Goal: Navigation & Orientation: Find specific page/section

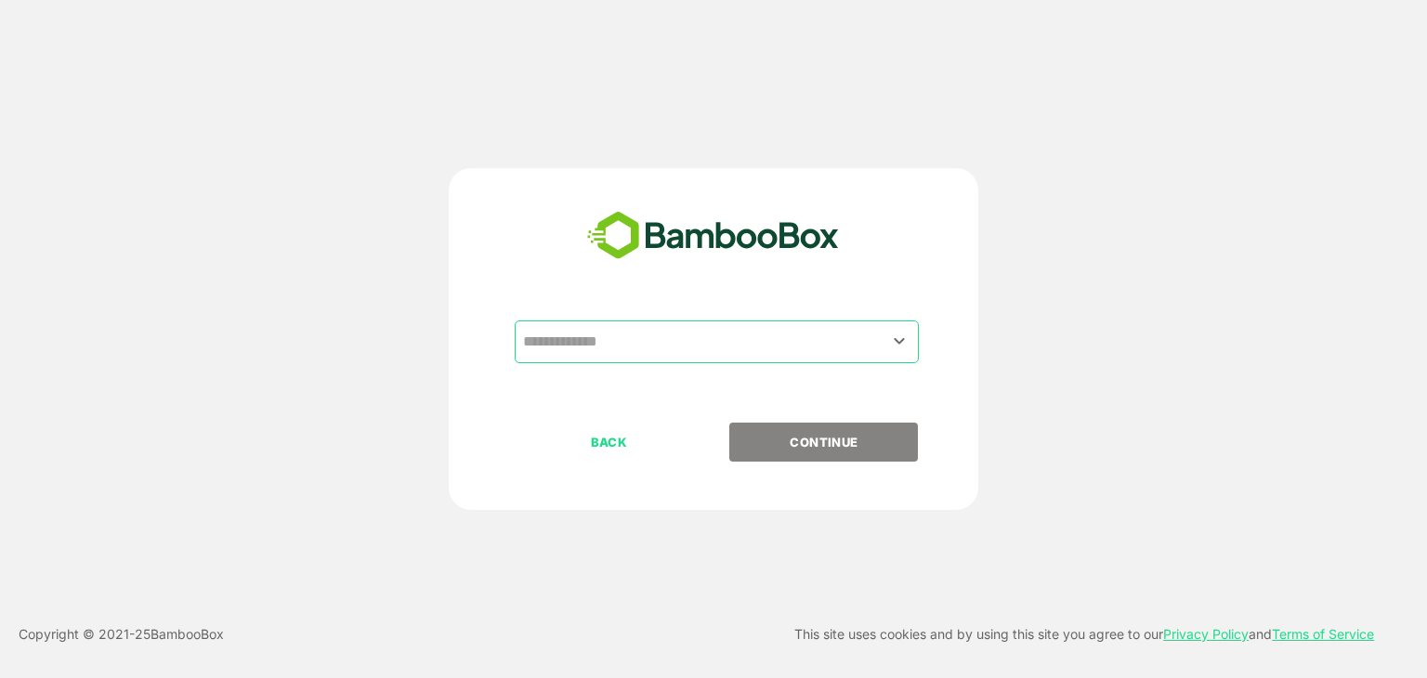
click at [677, 345] on input "text" at bounding box center [716, 341] width 397 height 35
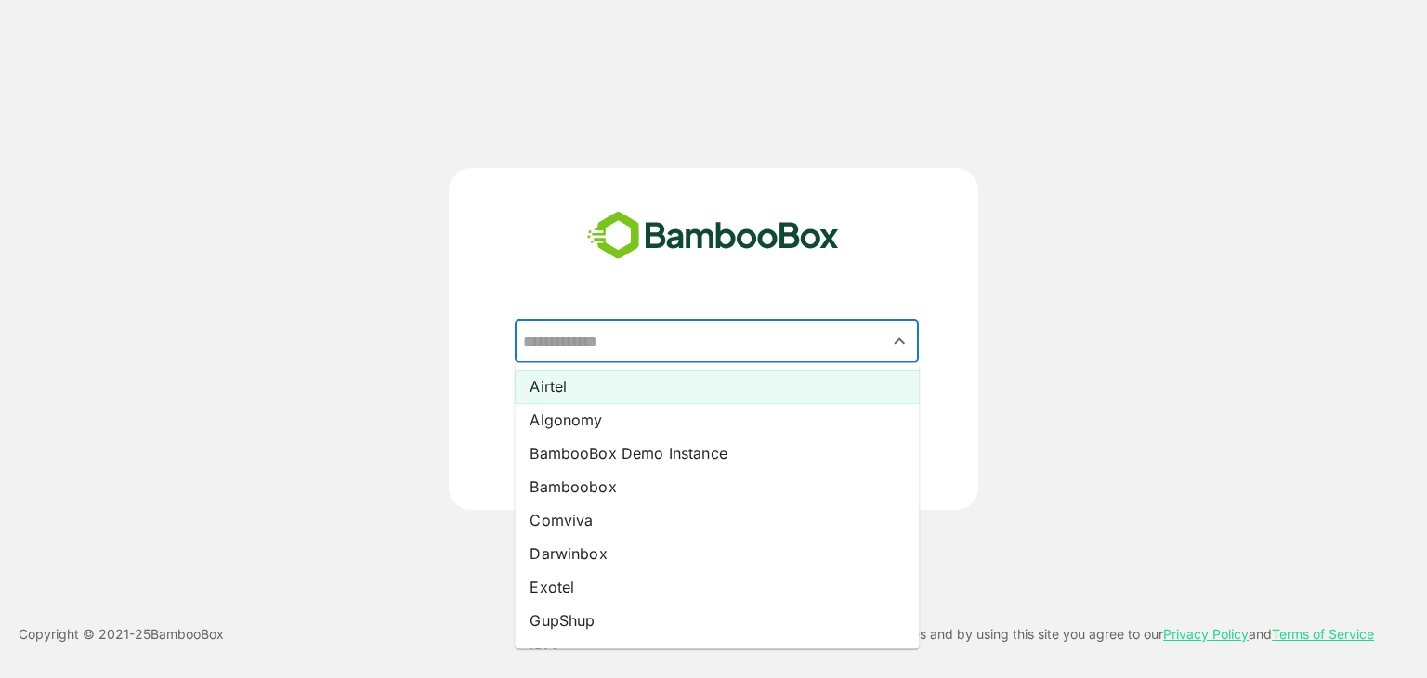
click at [654, 379] on li "Airtel" at bounding box center [717, 386] width 404 height 33
type input "******"
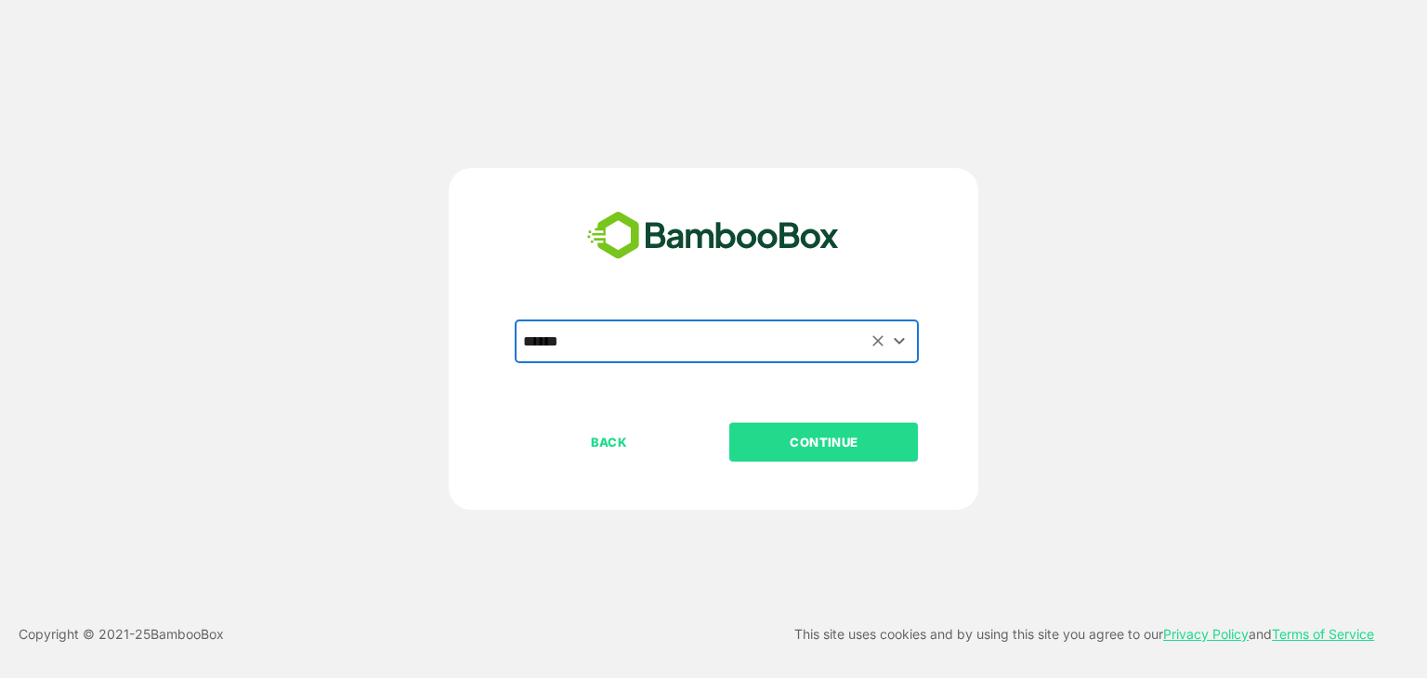
click at [833, 436] on p "CONTINUE" at bounding box center [824, 442] width 186 height 20
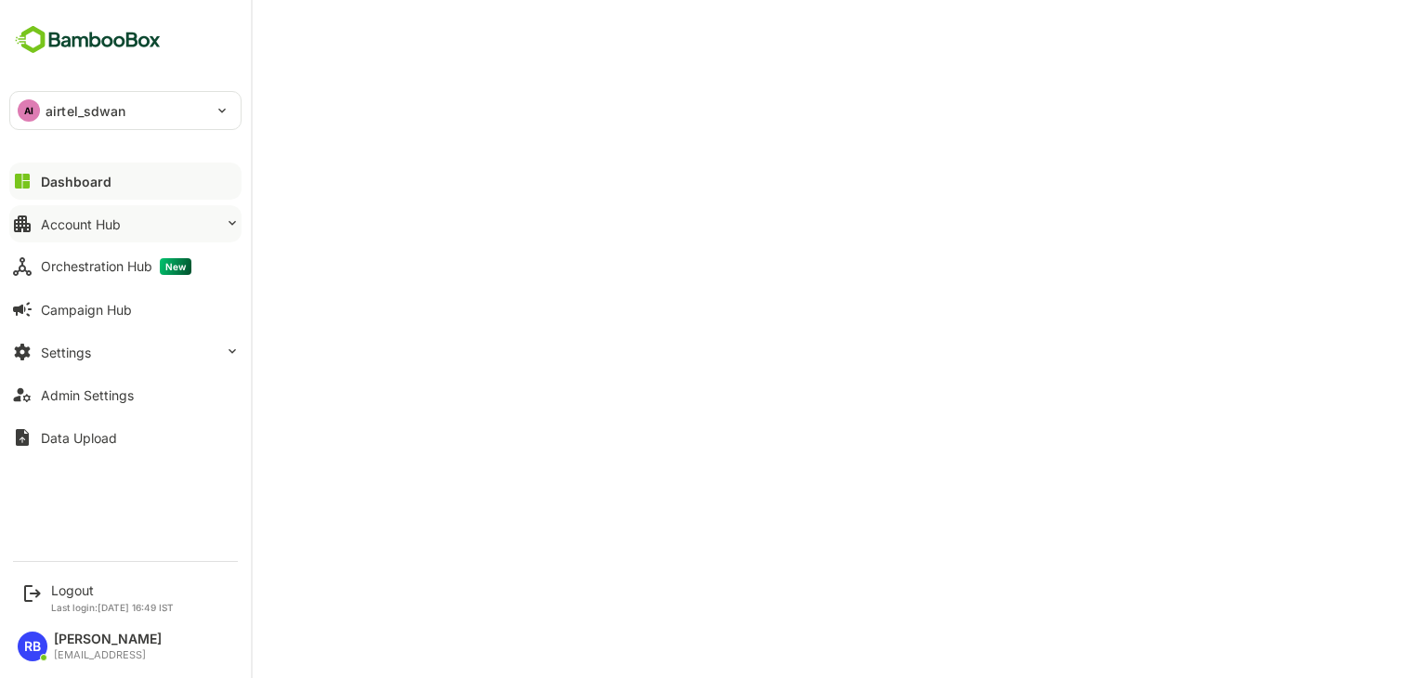
click at [85, 227] on div "Account Hub" at bounding box center [81, 224] width 80 height 16
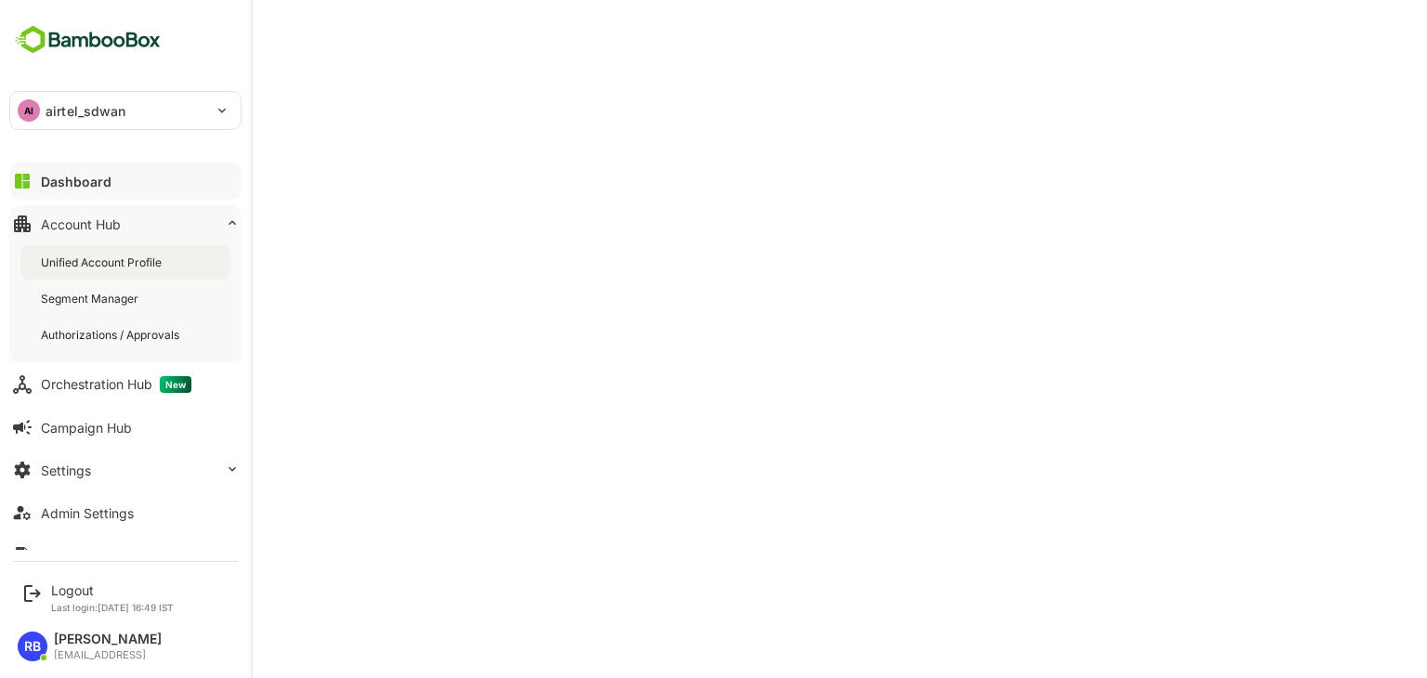
click at [97, 265] on div "Unified Account Profile" at bounding box center [103, 263] width 125 height 16
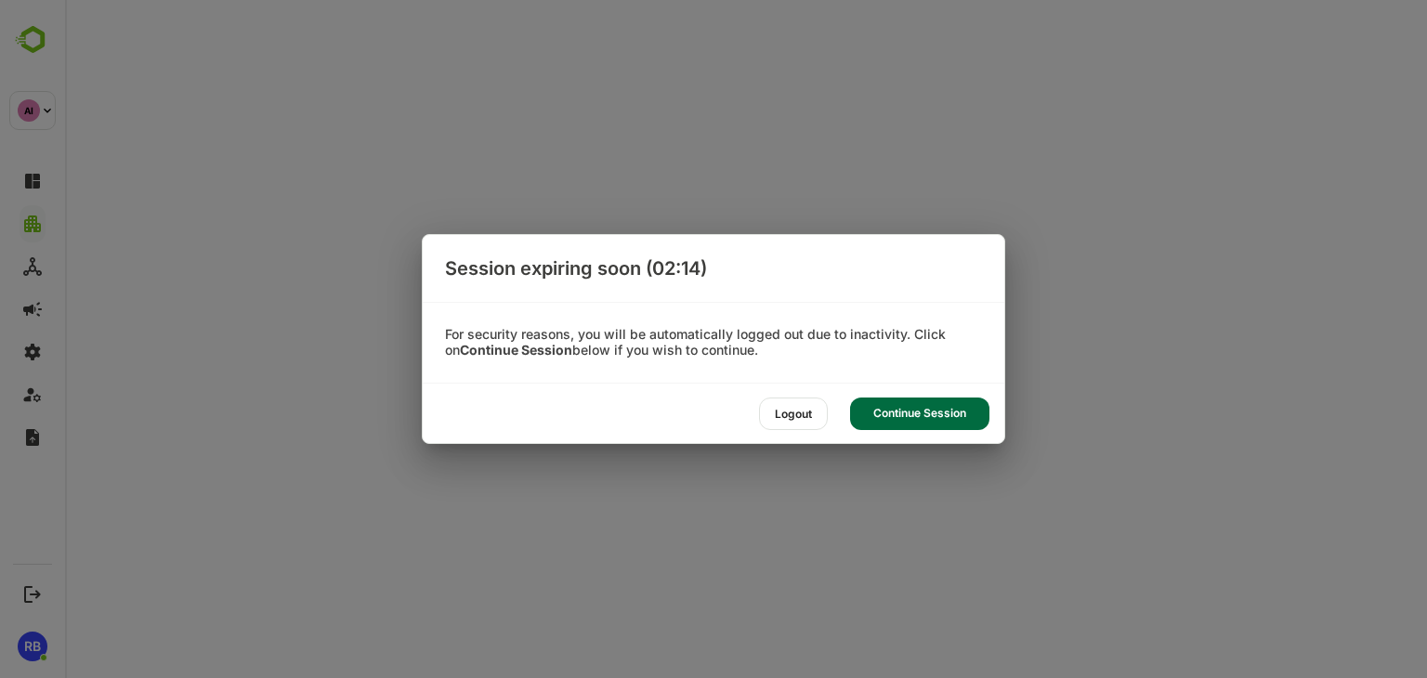
click at [919, 403] on div "Continue Session" at bounding box center [919, 414] width 139 height 33
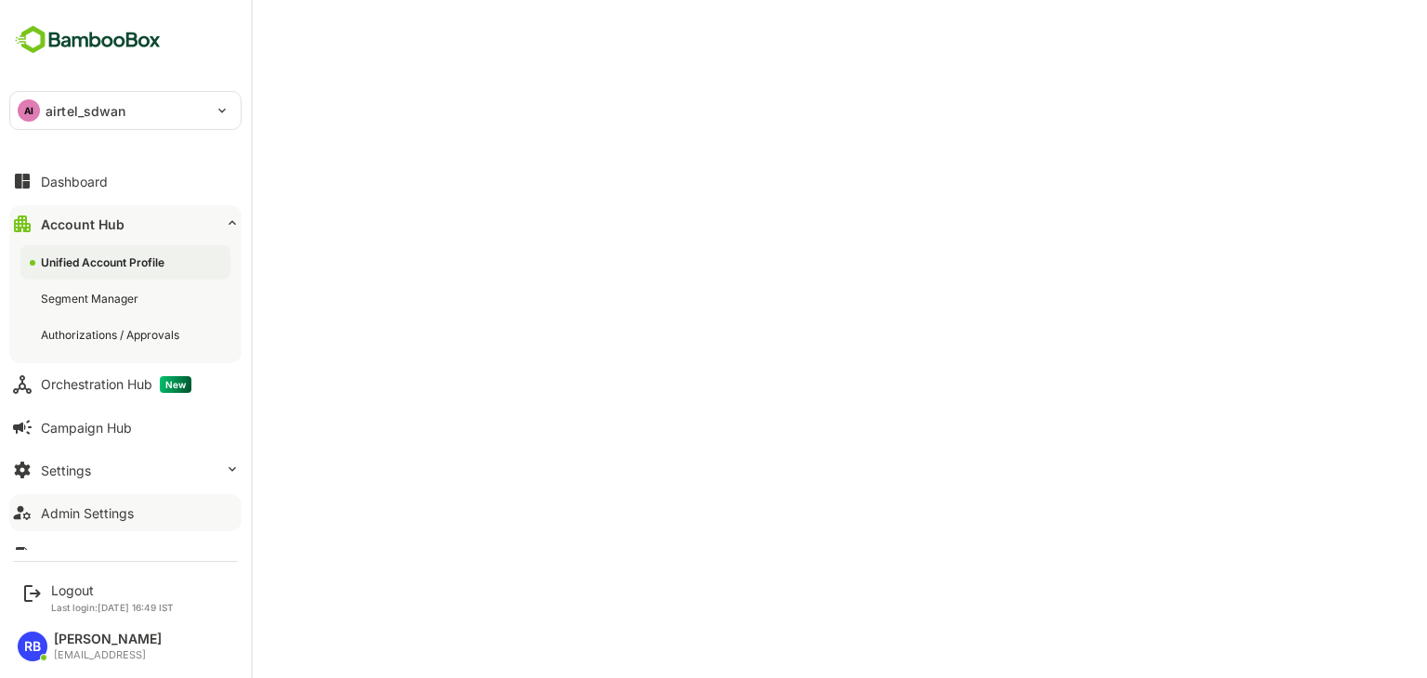
scroll to position [26, 0]
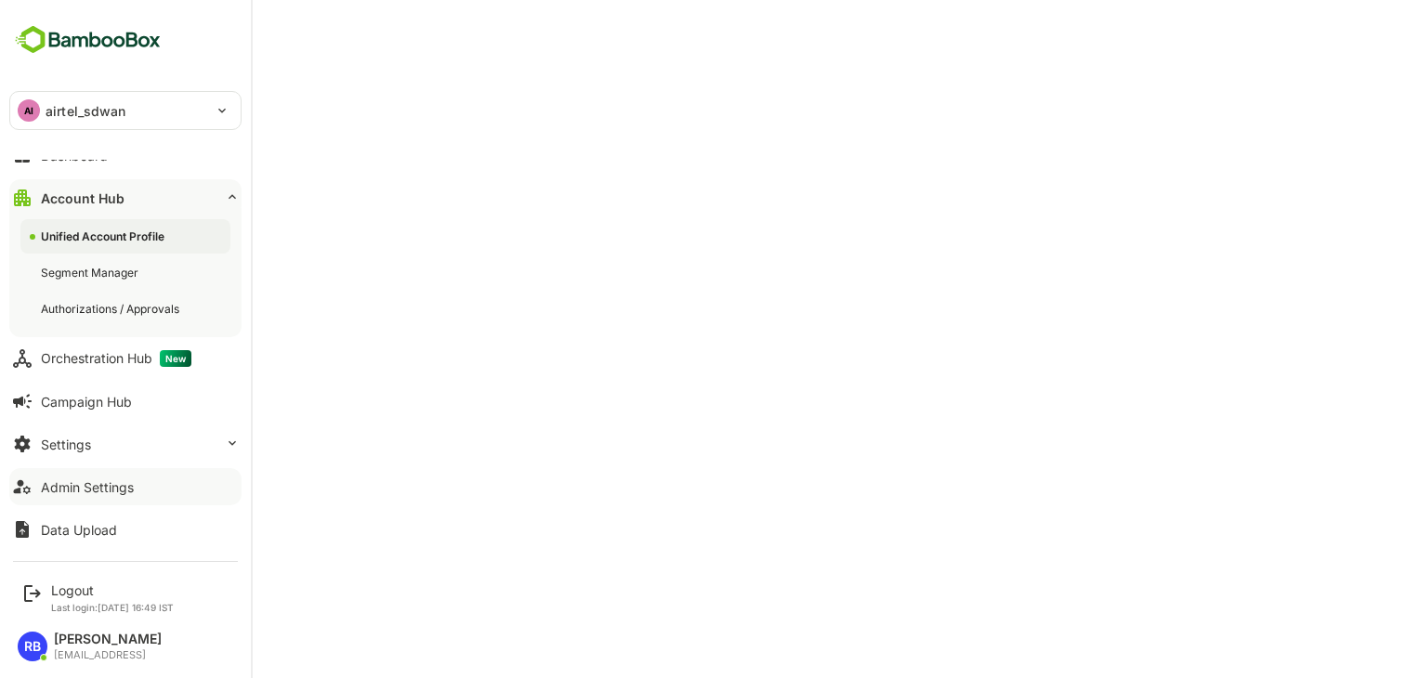
click at [106, 479] on div "Admin Settings" at bounding box center [87, 487] width 93 height 16
